Goal: Information Seeking & Learning: Learn about a topic

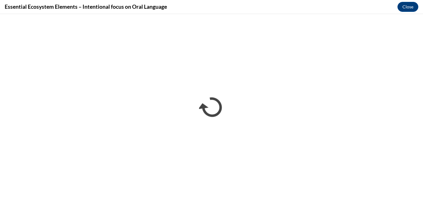
scroll to position [499, 0]
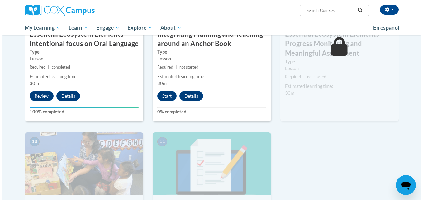
scroll to position [520, 0]
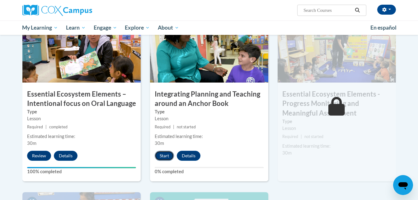
click at [166, 156] on button "Start" at bounding box center [164, 156] width 19 height 10
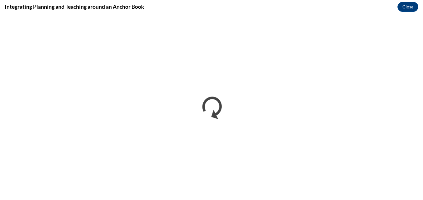
scroll to position [0, 0]
